Goal: Task Accomplishment & Management: Manage account settings

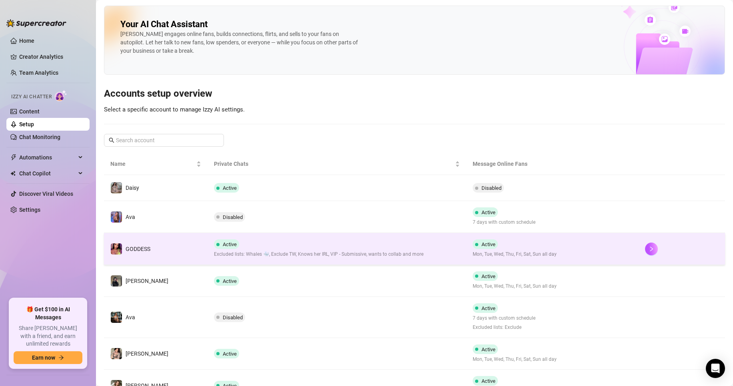
click at [374, 254] on span "Excluded lists: Whales 🐳, Exclude TW, Knows her IRL, VIP - Submissive, wants to…" at bounding box center [319, 255] width 210 height 8
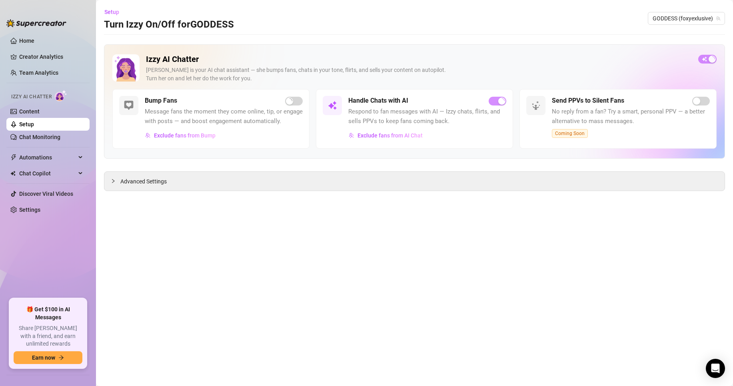
click at [34, 123] on link "Setup" at bounding box center [26, 124] width 15 height 6
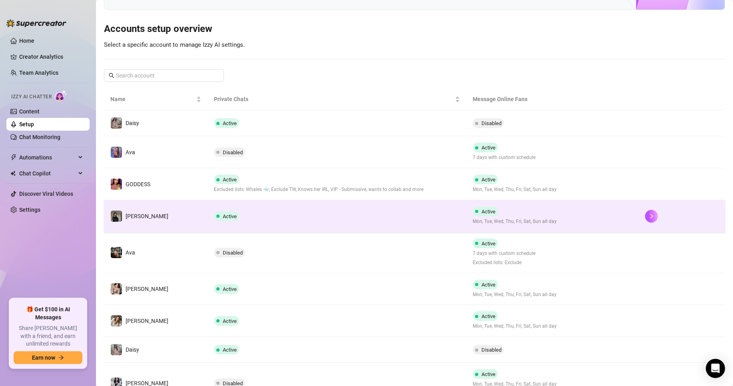
scroll to position [133, 0]
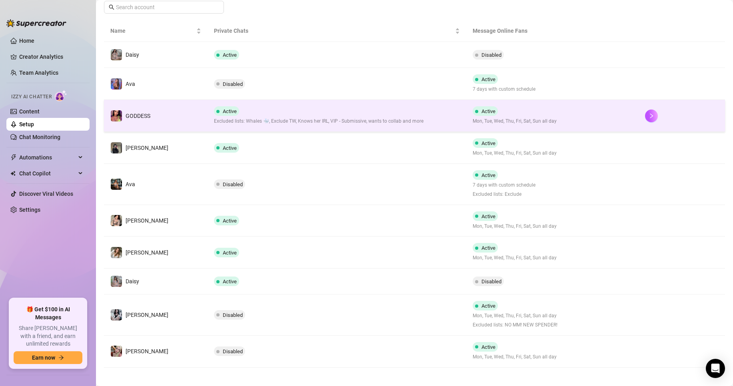
click at [340, 112] on div "Active Excluded lists: Whales 🐳, Exclude TW, Knows her IRL, VIP - Submissive, w…" at bounding box center [319, 115] width 210 height 19
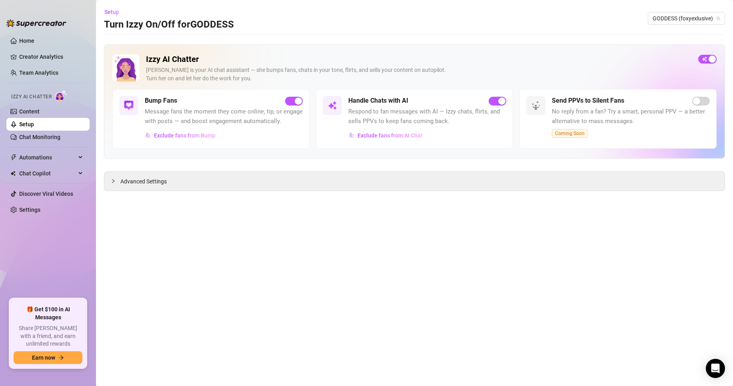
drag, startPoint x: 502, startPoint y: 99, endPoint x: 487, endPoint y: 100, distance: 14.8
click at [502, 98] on div "button" at bounding box center [501, 101] width 7 height 7
click at [694, 16] on span "GODDESS (foxyexlusive)" at bounding box center [687, 18] width 68 height 12
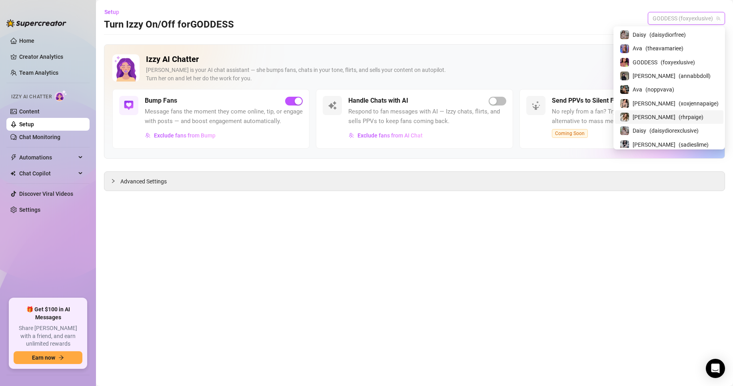
click at [701, 114] on div "[PERSON_NAME] ( rhrpaige )" at bounding box center [669, 117] width 99 height 10
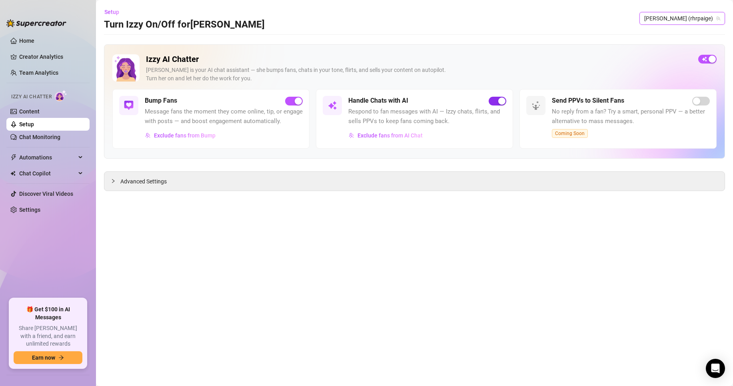
click at [498, 100] on button "button" at bounding box center [498, 101] width 18 height 9
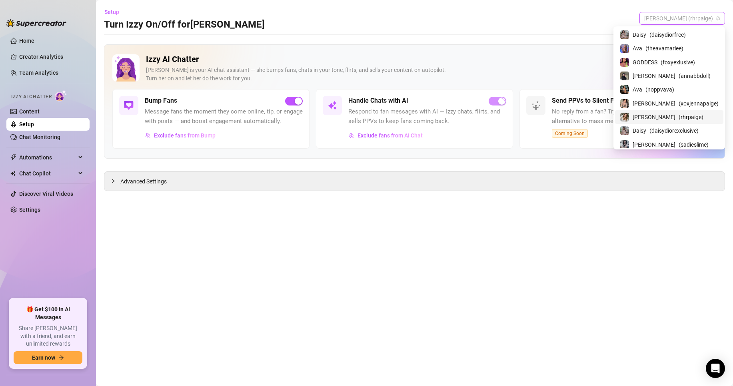
click at [679, 19] on span "[PERSON_NAME] (rhrpaige)" at bounding box center [682, 18] width 76 height 12
click at [683, 47] on span "( theavamariee )" at bounding box center [664, 48] width 38 height 9
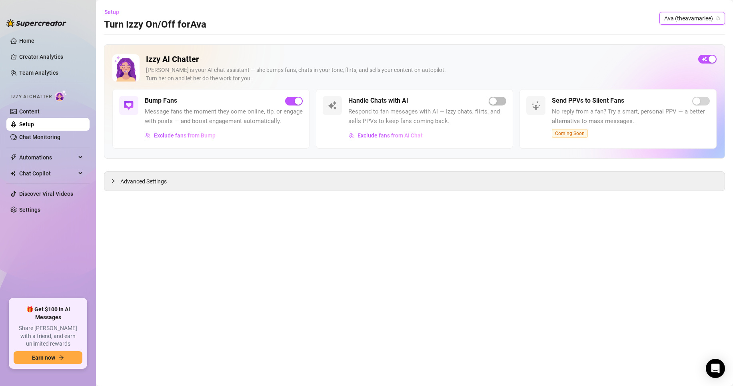
click at [674, 16] on span "Ava (theavamariee)" at bounding box center [692, 18] width 56 height 12
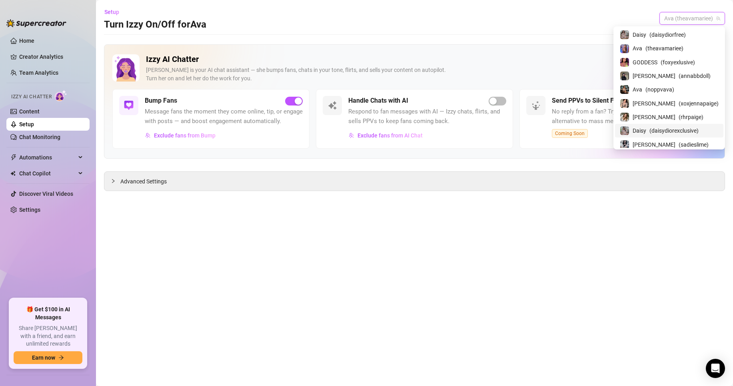
click at [690, 125] on div "Daisy ( daisydiorexclusive )" at bounding box center [669, 131] width 108 height 14
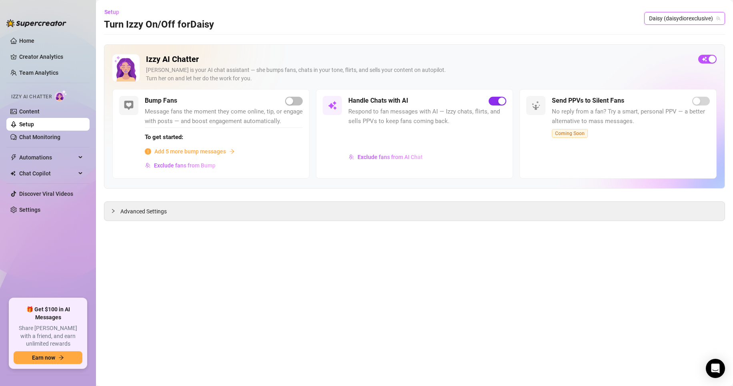
click at [499, 102] on div "button" at bounding box center [501, 101] width 7 height 7
click at [682, 19] on span "Daisy (daisydiorexclusive)" at bounding box center [684, 18] width 71 height 12
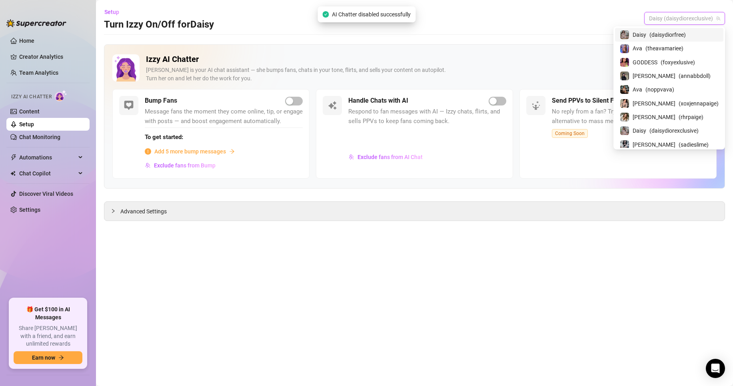
click at [686, 35] on span "( daisydiorfree )" at bounding box center [667, 34] width 36 height 9
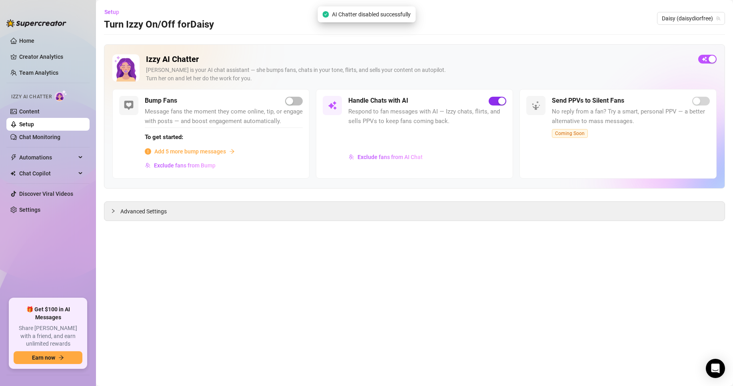
click at [501, 103] on div "button" at bounding box center [501, 101] width 7 height 7
click at [703, 9] on div "Setup Turn Izzy On/Off for [PERSON_NAME] [PERSON_NAME] (daisydiorfree)" at bounding box center [414, 19] width 621 height 26
click at [704, 20] on span "Daisy (daisydiorfree)" at bounding box center [691, 18] width 58 height 12
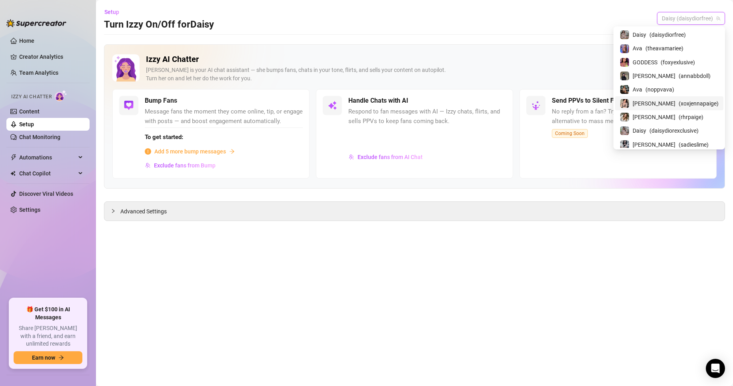
click at [699, 102] on span "( xoxjennapaige )" at bounding box center [699, 103] width 40 height 9
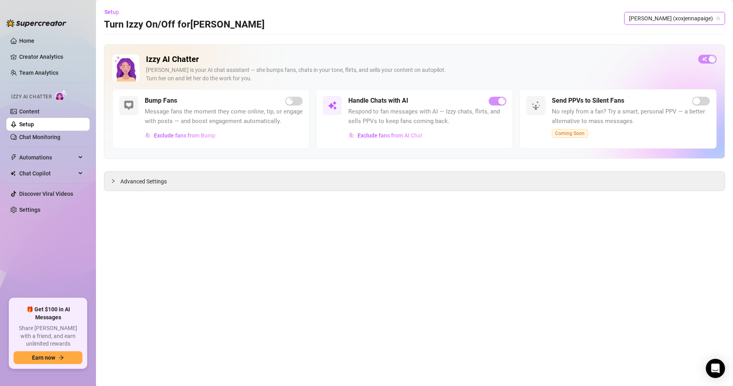
click at [693, 22] on span "[PERSON_NAME] (xoxjennapaige)" at bounding box center [674, 18] width 91 height 12
click at [491, 106] on div "Handle Chats with AI" at bounding box center [427, 101] width 158 height 10
click at [507, 92] on div "Handle Chats with AI Respond to fan messages with AI — Izzy chats, flirts, and …" at bounding box center [414, 119] width 197 height 60
click at [494, 105] on span "button" at bounding box center [498, 101] width 18 height 9
click at [684, 15] on span "[PERSON_NAME] (xoxjennapaige)" at bounding box center [674, 18] width 91 height 12
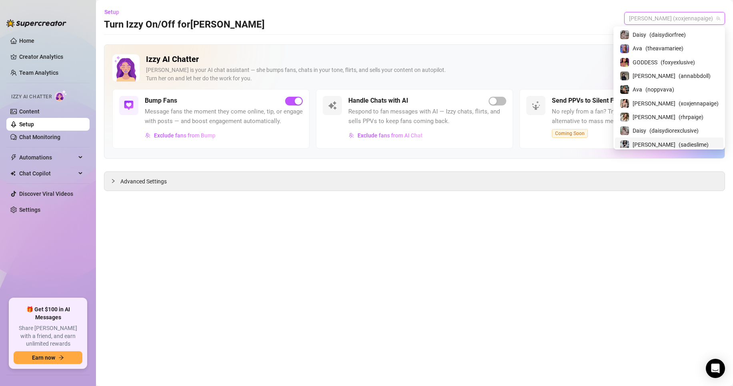
click at [693, 146] on span "( sadieslime )" at bounding box center [694, 144] width 30 height 9
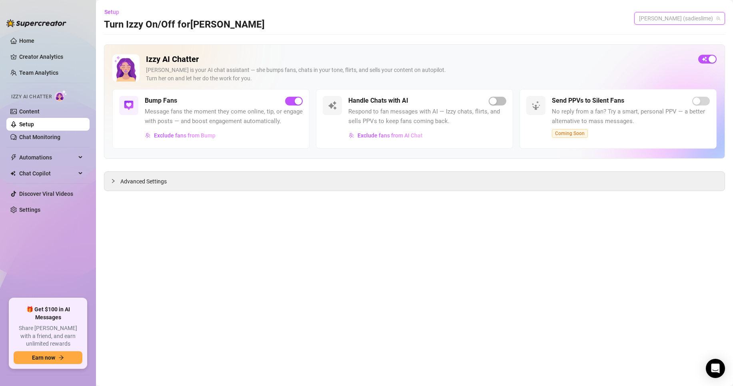
click at [702, 20] on span "[PERSON_NAME] (sadieslime)" at bounding box center [679, 18] width 81 height 12
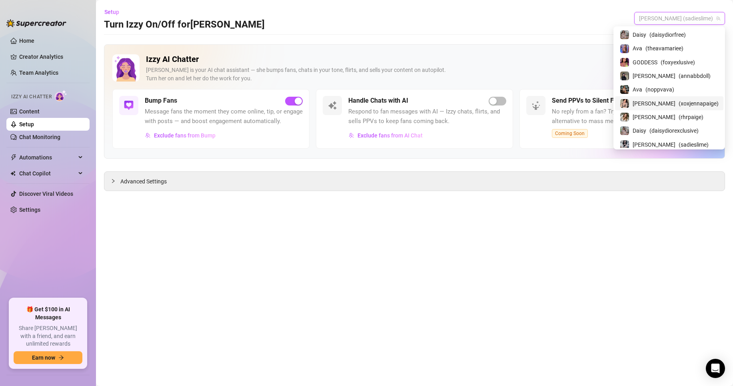
scroll to position [16, 0]
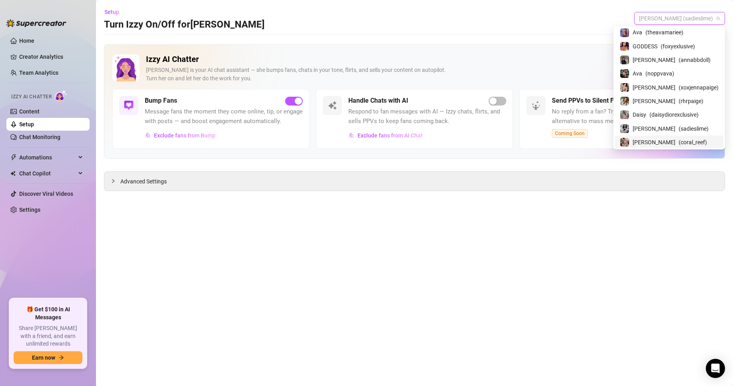
click at [683, 140] on span "( coral_reef )" at bounding box center [693, 142] width 28 height 9
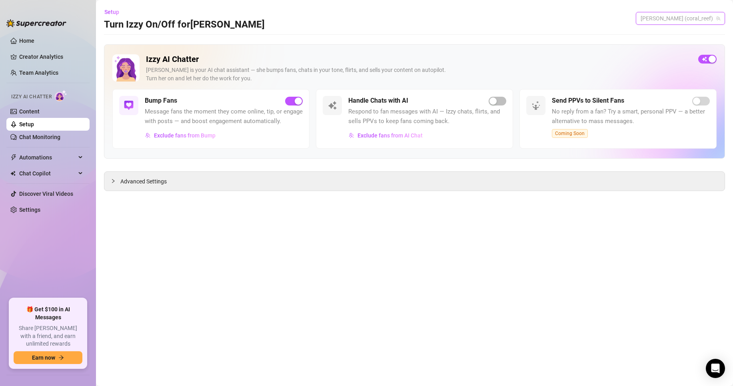
click at [709, 21] on span "[PERSON_NAME] (coral_reef)" at bounding box center [681, 18] width 80 height 12
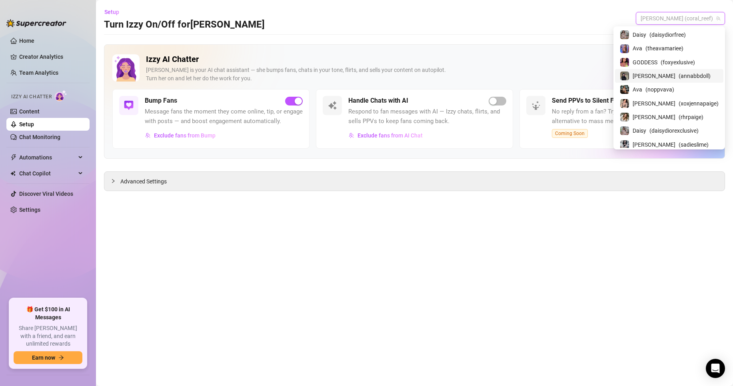
click at [695, 76] on div "[PERSON_NAME] ( annabbdoll )" at bounding box center [669, 76] width 99 height 10
